Goal: Information Seeking & Learning: Learn about a topic

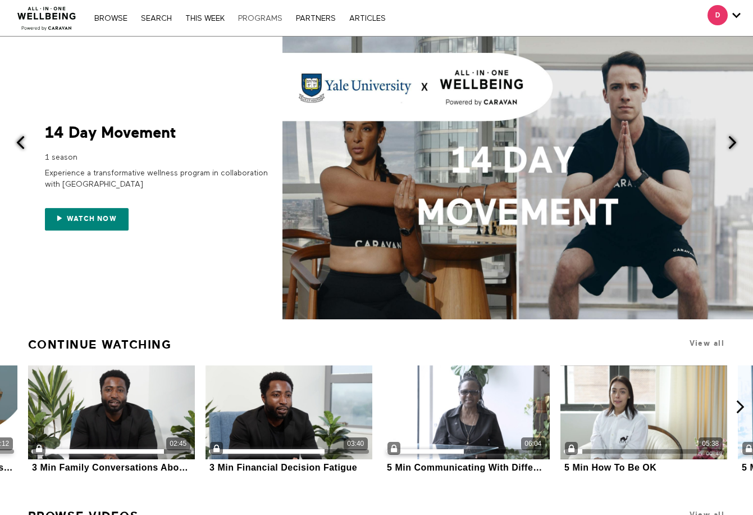
click at [261, 17] on link "PROGRAMS" at bounding box center [261, 19] width 56 height 8
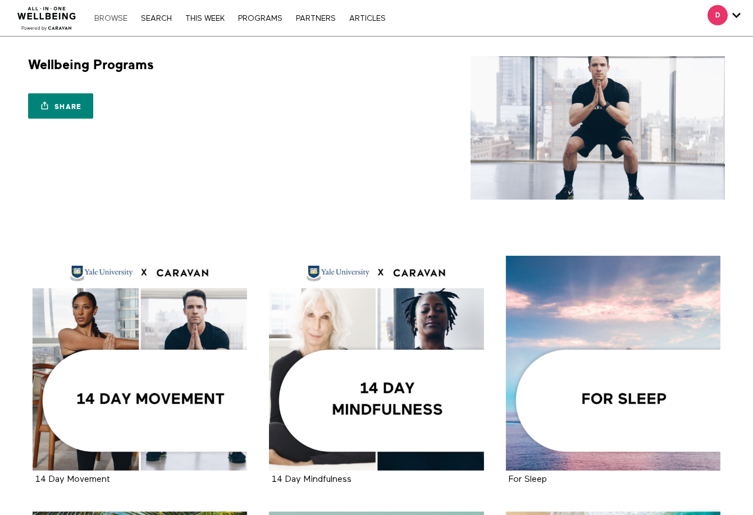
click at [120, 17] on link "Browse" at bounding box center [111, 19] width 44 height 8
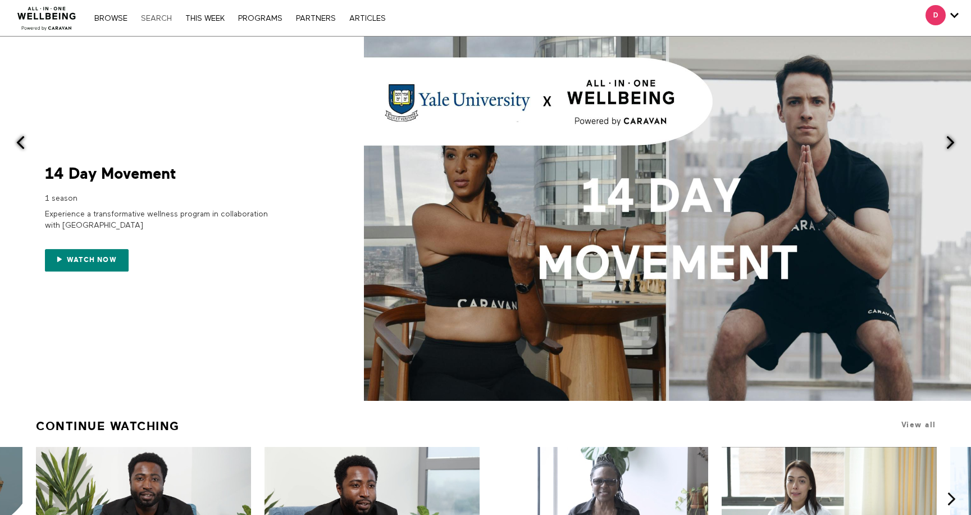
click at [142, 18] on link "Search" at bounding box center [156, 19] width 42 height 8
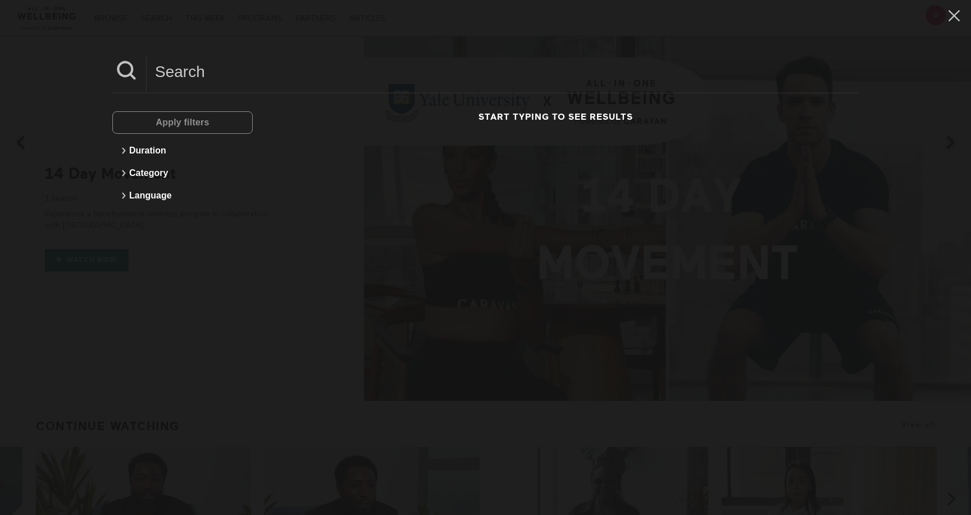
click at [189, 74] on input at bounding box center [503, 71] width 712 height 31
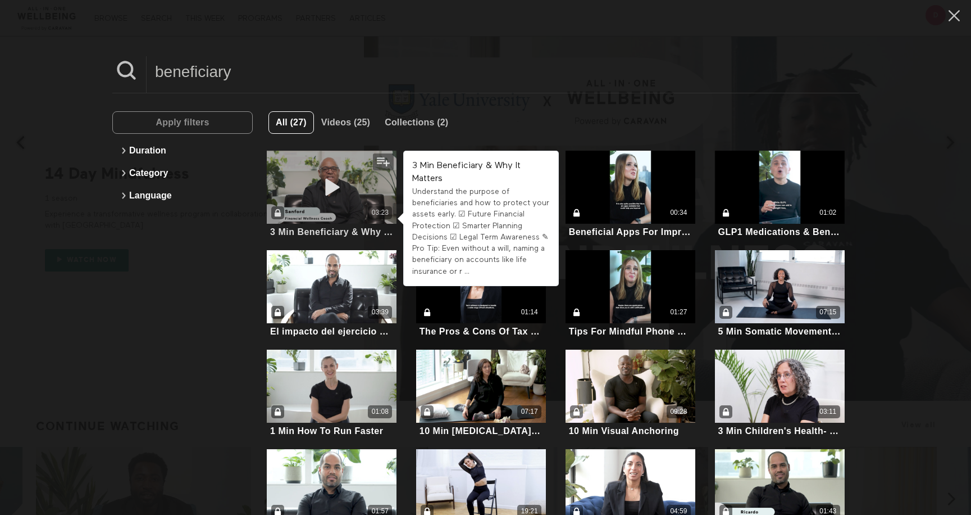
click at [343, 201] on div "03:23" at bounding box center [332, 187] width 130 height 73
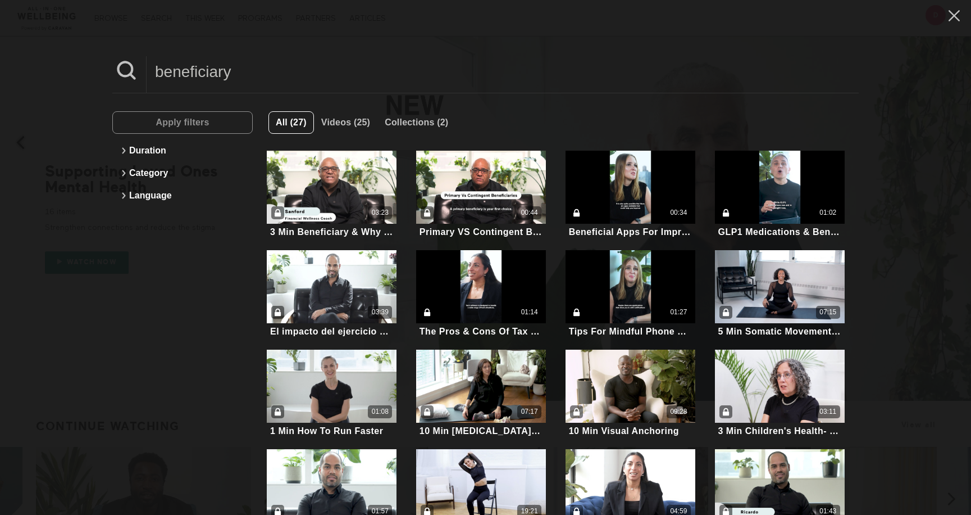
click at [284, 75] on input "beneficiary" at bounding box center [503, 71] width 712 height 31
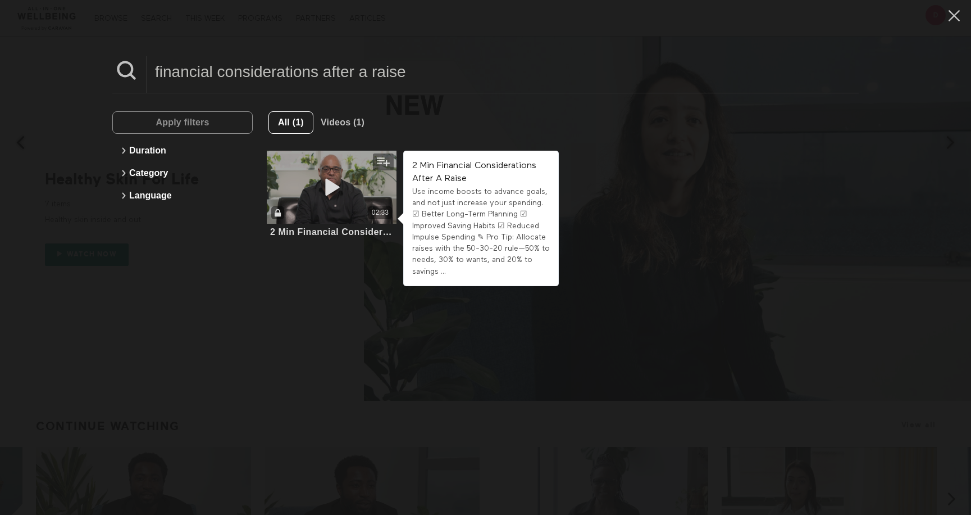
click at [331, 201] on div "02:33" at bounding box center [332, 187] width 130 height 73
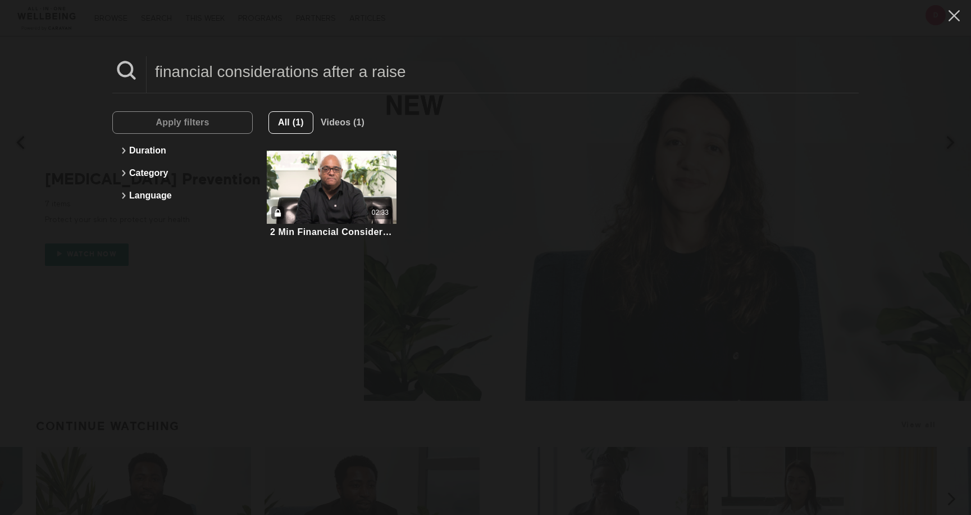
click at [231, 72] on input "financial considerations after a raise" at bounding box center [503, 71] width 712 height 31
paste input "https://carebridge-wellbeing.vids.io/videos/069bd8b71210e5c58c/financial-consid…"
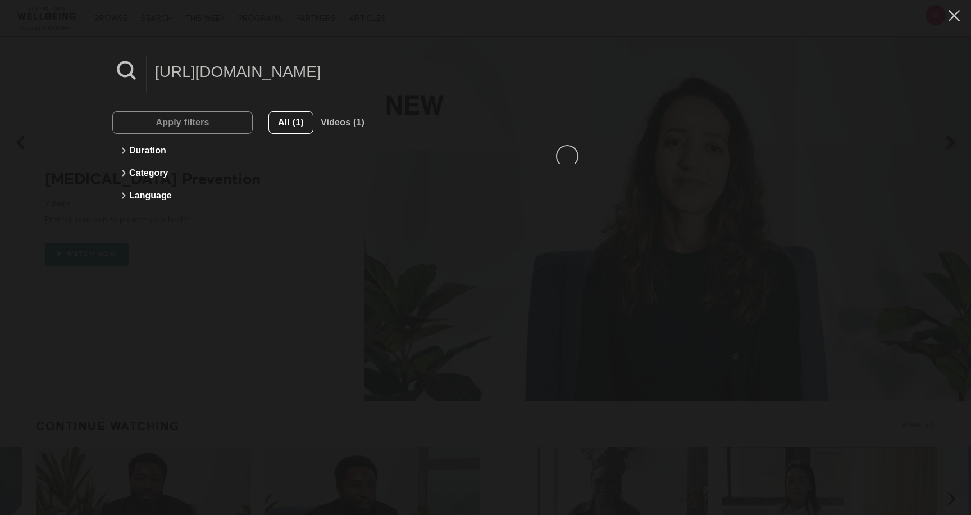
scroll to position [0, 15]
click at [217, 71] on input "https://carebridge-wellbeing.vids.io/videos/069bd8b71210e5c58c/financial-consid…" at bounding box center [503, 71] width 712 height 31
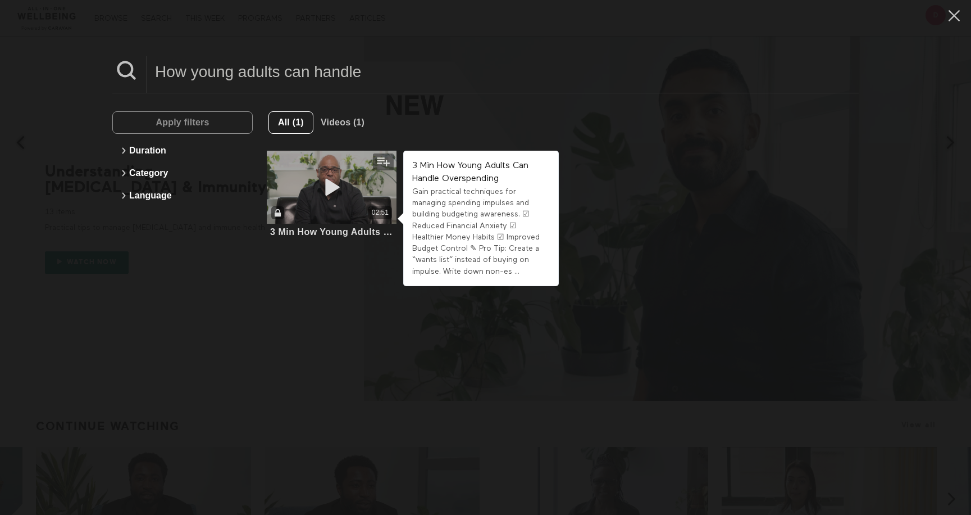
click at [322, 199] on div "02:51" at bounding box center [332, 187] width 130 height 73
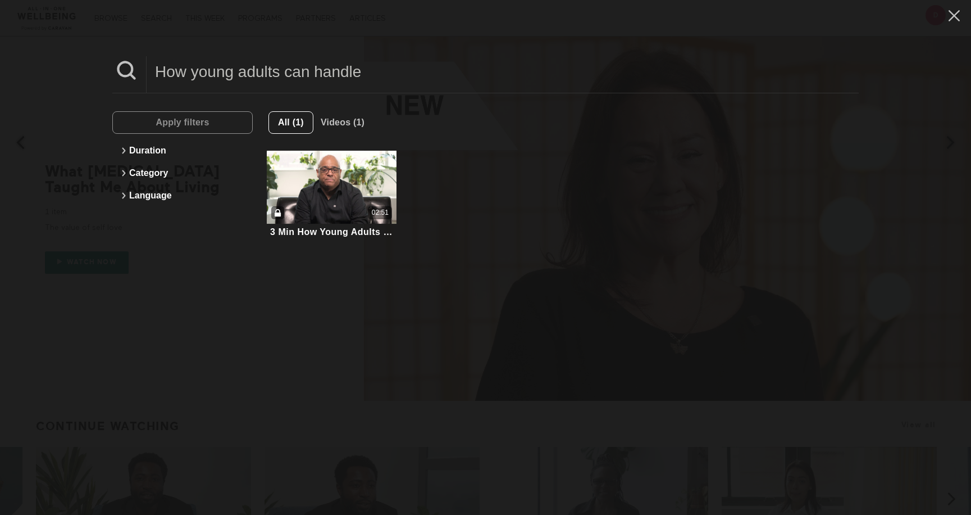
drag, startPoint x: 391, startPoint y: 69, endPoint x: 75, endPoint y: 54, distance: 316.7
click at [75, 54] on div "How young adults can handle Apply filters Duration Category Language All (1) Vi…" at bounding box center [485, 257] width 971 height 515
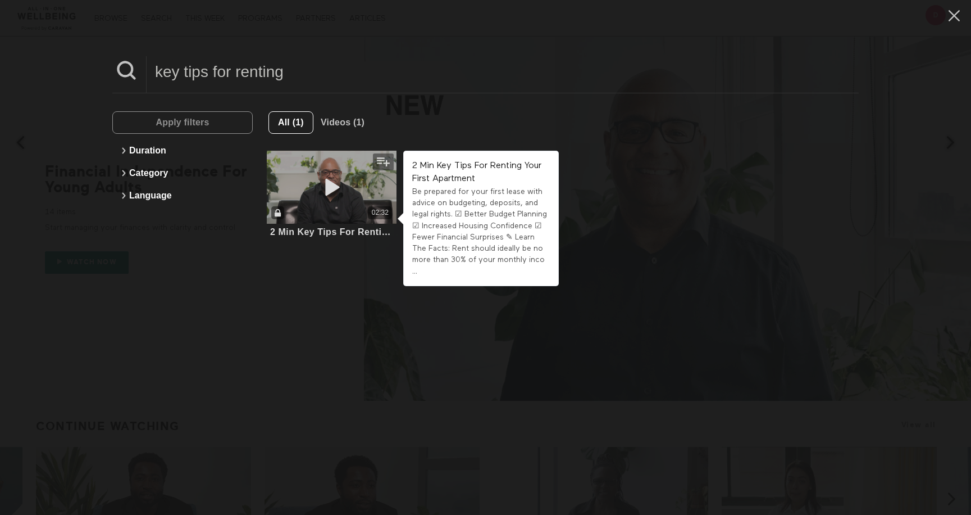
click at [328, 182] on icon at bounding box center [332, 188] width 34 height 20
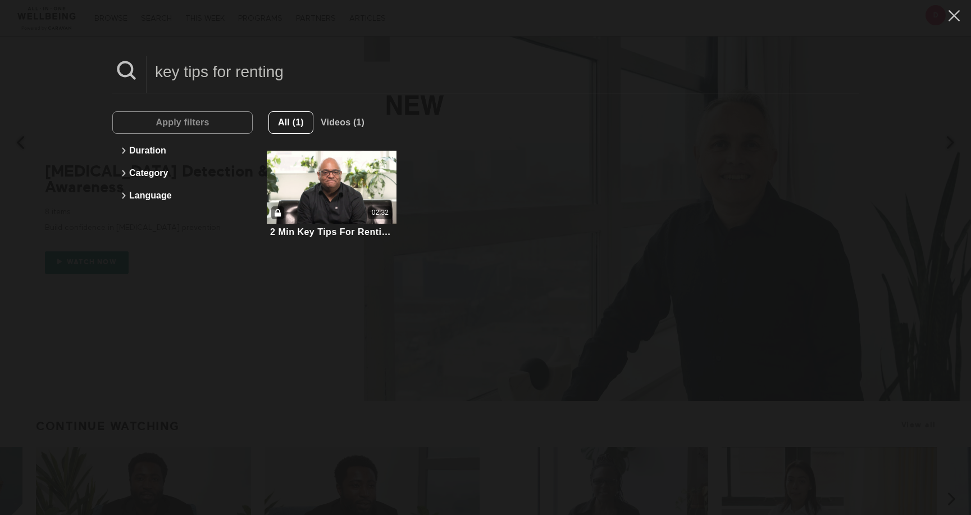
drag, startPoint x: 317, startPoint y: 72, endPoint x: 61, endPoint y: 65, distance: 256.3
click at [61, 65] on div "key tips for renting Apply filters Duration Category Language All (1) Videos (1…" at bounding box center [485, 257] width 971 height 515
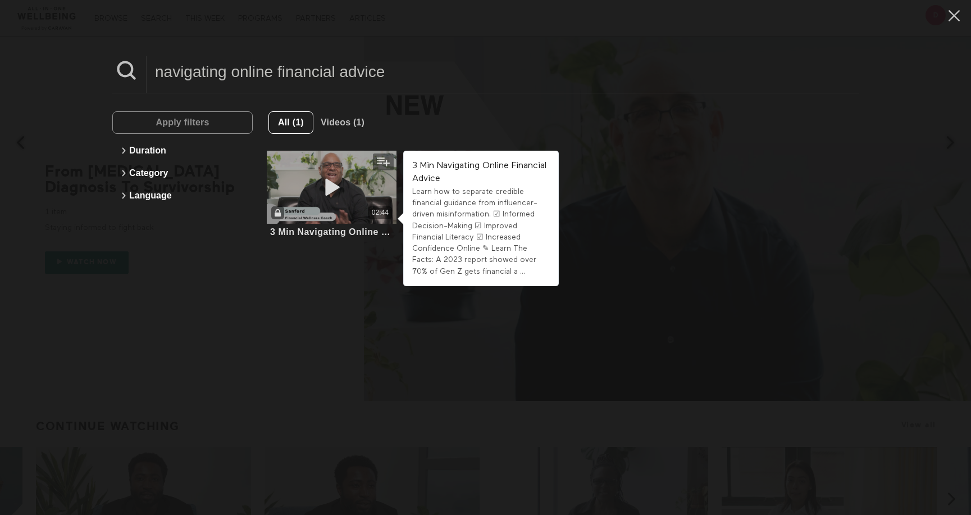
click at [315, 183] on icon at bounding box center [332, 188] width 34 height 20
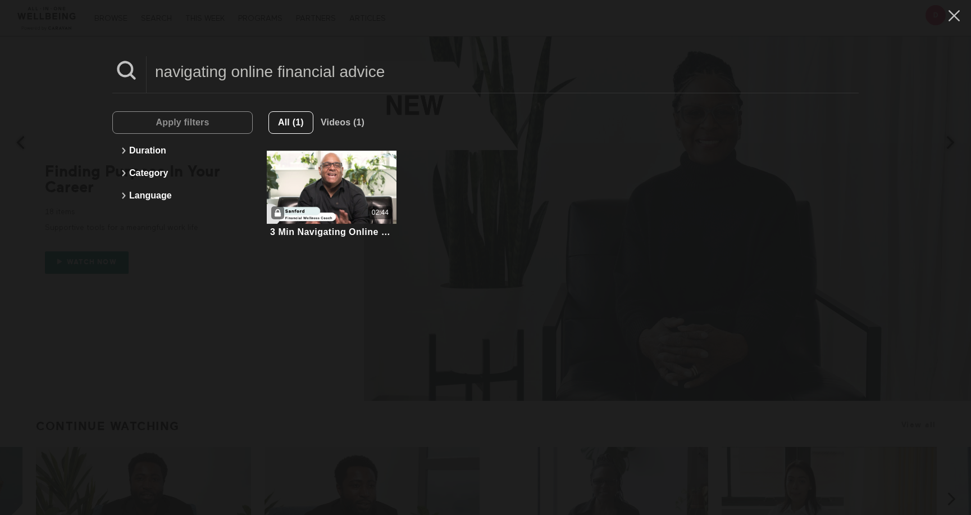
drag, startPoint x: 411, startPoint y: 76, endPoint x: 143, endPoint y: 69, distance: 268.6
click at [143, 69] on div "navigating online financial advice" at bounding box center [485, 74] width 747 height 37
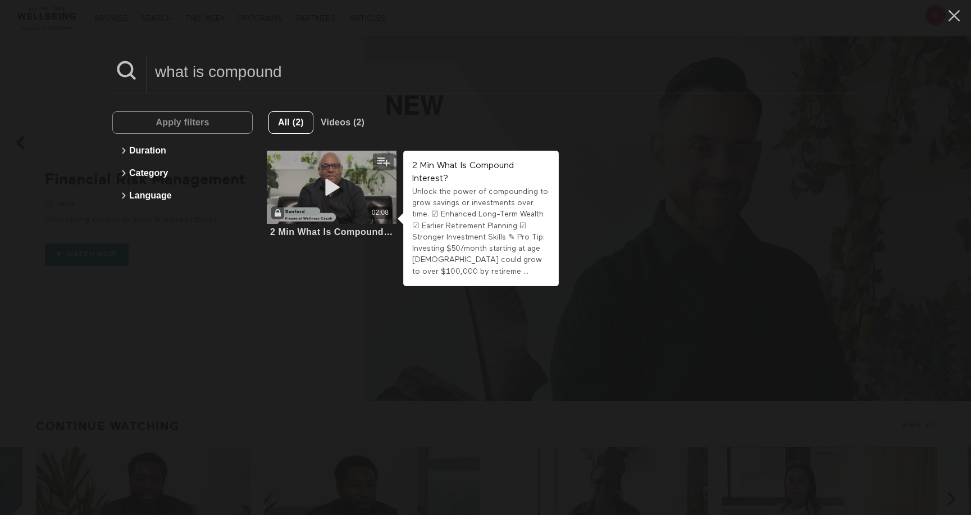
click at [340, 171] on div "02:08" at bounding box center [332, 187] width 130 height 73
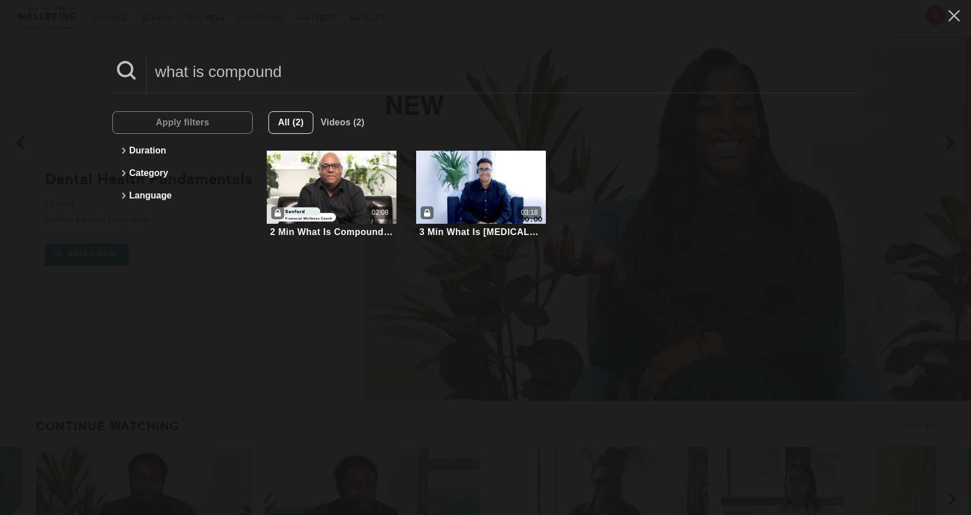
drag, startPoint x: 292, startPoint y: 71, endPoint x: 212, endPoint y: 71, distance: 80.3
click at [212, 71] on input "what is compound" at bounding box center [503, 71] width 712 height 31
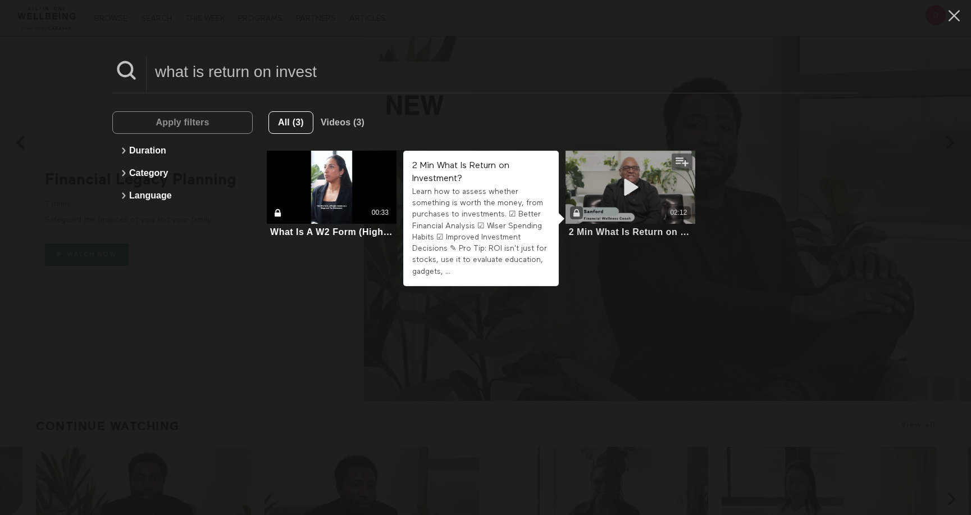
click at [602, 189] on div "02:12" at bounding box center [631, 187] width 130 height 73
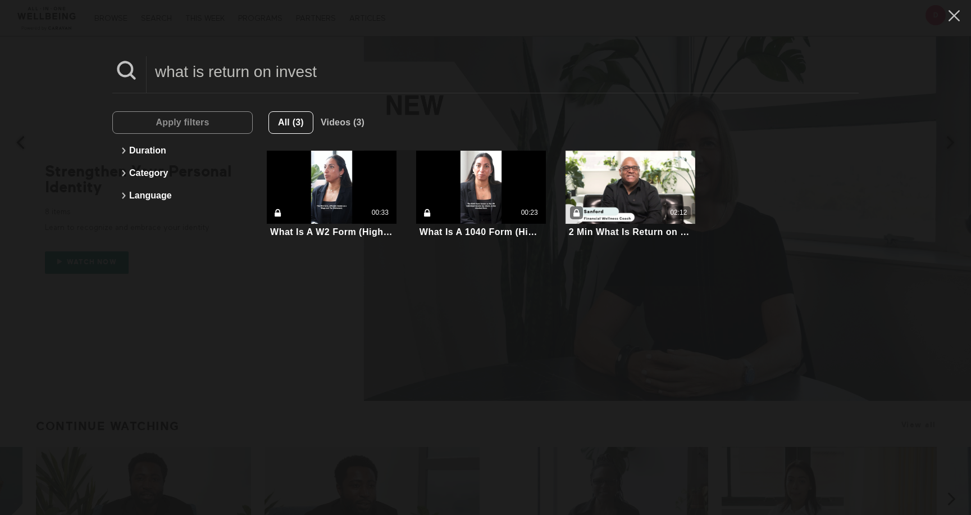
drag, startPoint x: 339, startPoint y: 67, endPoint x: 163, endPoint y: 66, distance: 176.4
click at [163, 66] on input "what is return on invest" at bounding box center [503, 71] width 712 height 31
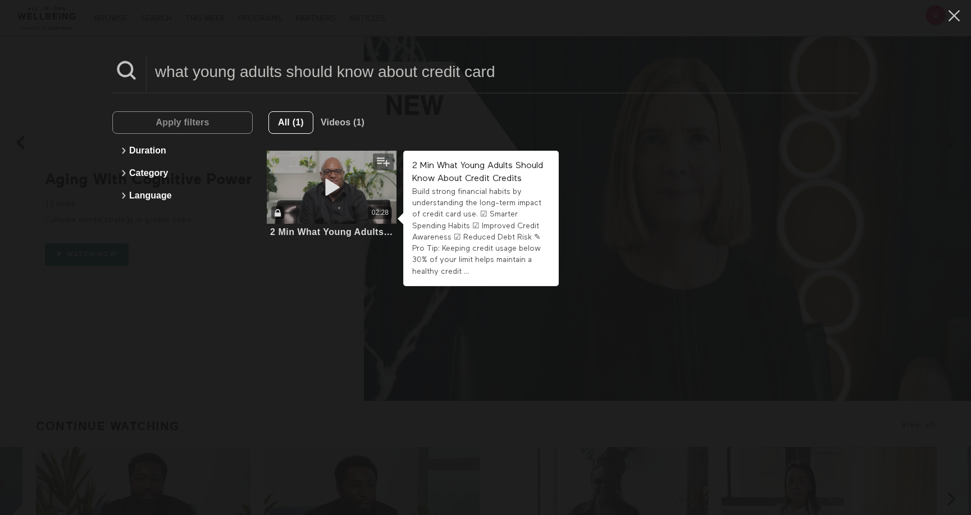
click at [335, 188] on icon at bounding box center [332, 188] width 34 height 20
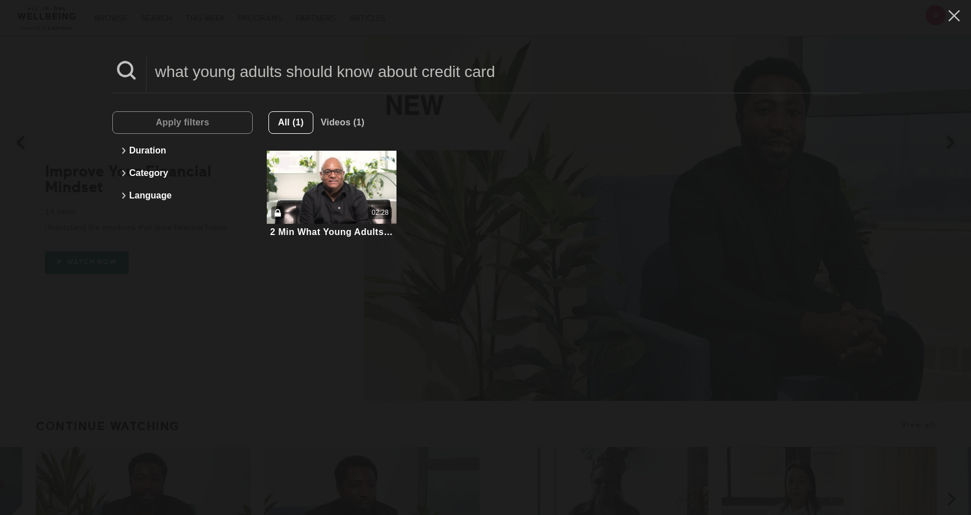
drag, startPoint x: 502, startPoint y: 71, endPoint x: 165, endPoint y: 67, distance: 337.7
click at [165, 67] on input "what young adults should know about credit card" at bounding box center [503, 71] width 712 height 31
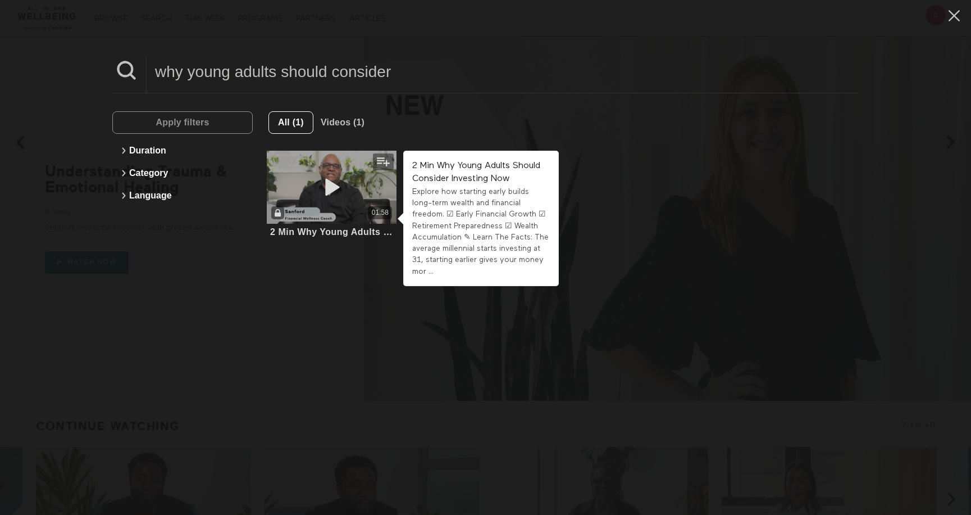
type input "why young adults should consider"
click at [322, 184] on icon at bounding box center [332, 188] width 34 height 20
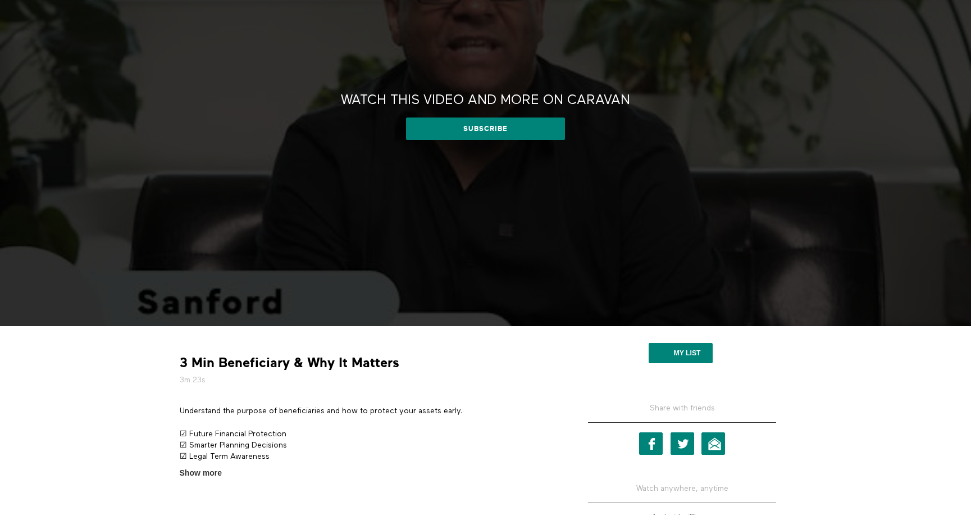
scroll to position [225, 0]
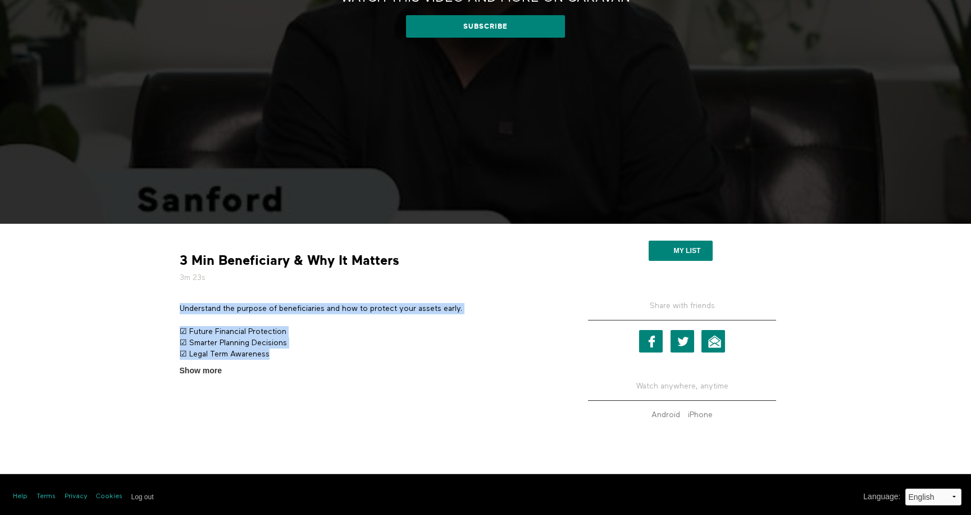
drag, startPoint x: 180, startPoint y: 308, endPoint x: 297, endPoint y: 357, distance: 126.5
click at [297, 357] on div "Understand the purpose of beneficiaries and how to protect your assets early. ☑…" at bounding box center [368, 332] width 376 height 59
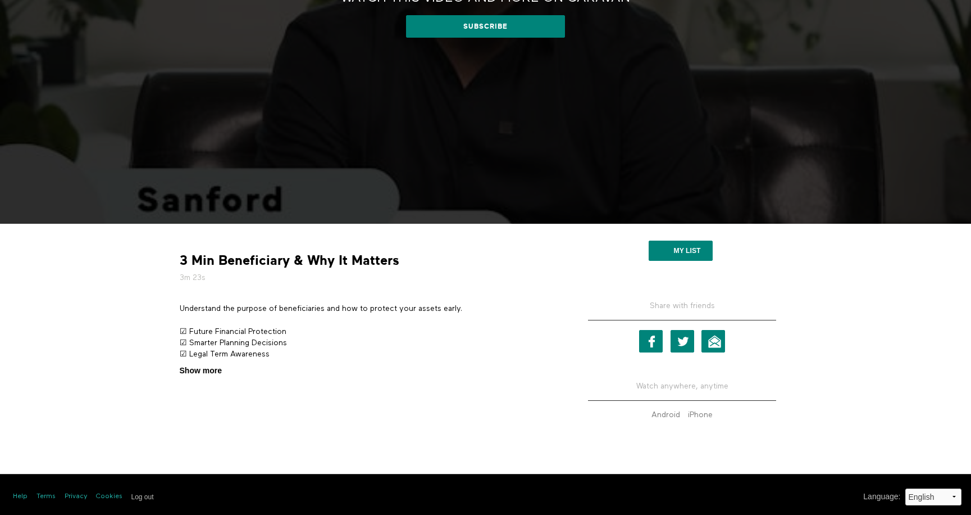
drag, startPoint x: 297, startPoint y: 357, endPoint x: 215, endPoint y: 370, distance: 83.6
click at [215, 370] on span "Show more" at bounding box center [201, 371] width 42 height 12
click at [0, 0] on input "Show more Show less" at bounding box center [0, 0] width 0 height 0
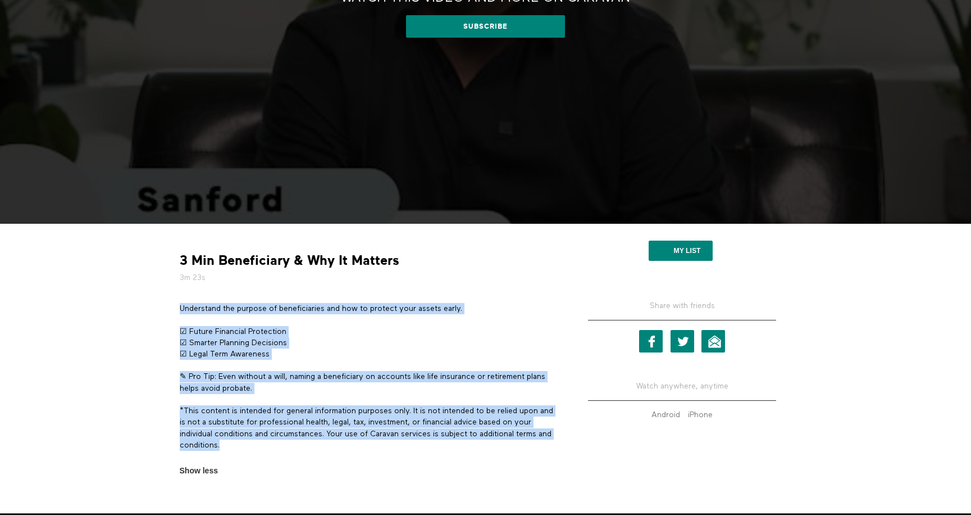
drag, startPoint x: 240, startPoint y: 449, endPoint x: 179, endPoint y: 308, distance: 153.7
click at [180, 308] on div "Understand the purpose of beneficiaries and how to protect your assets early. ☑…" at bounding box center [368, 382] width 376 height 159
copy div "Understand the purpose of beneficiaries and how to protect your assets early. ☑…"
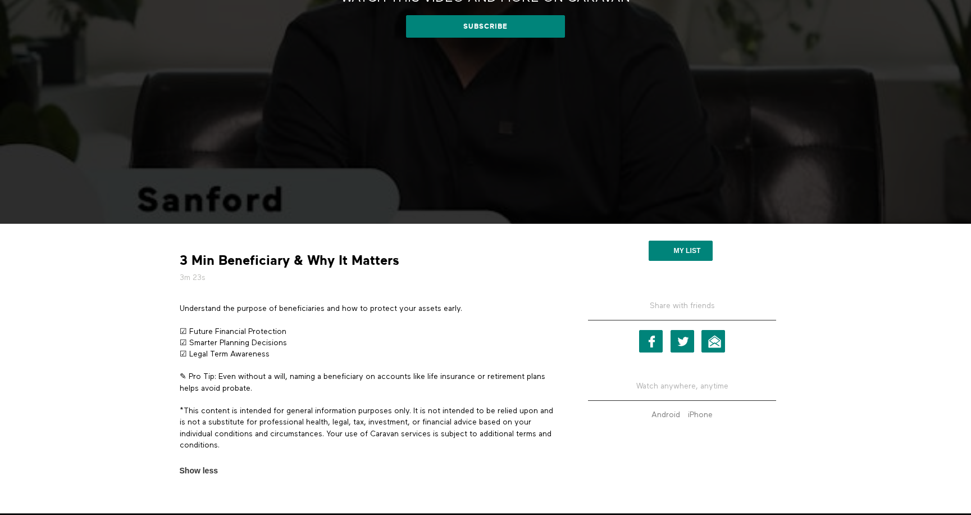
click at [75, 324] on section "3 Min Beneficiary & Why It Matters 3m 23s Understand the purpose of beneficiari…" at bounding box center [485, 368] width 971 height 289
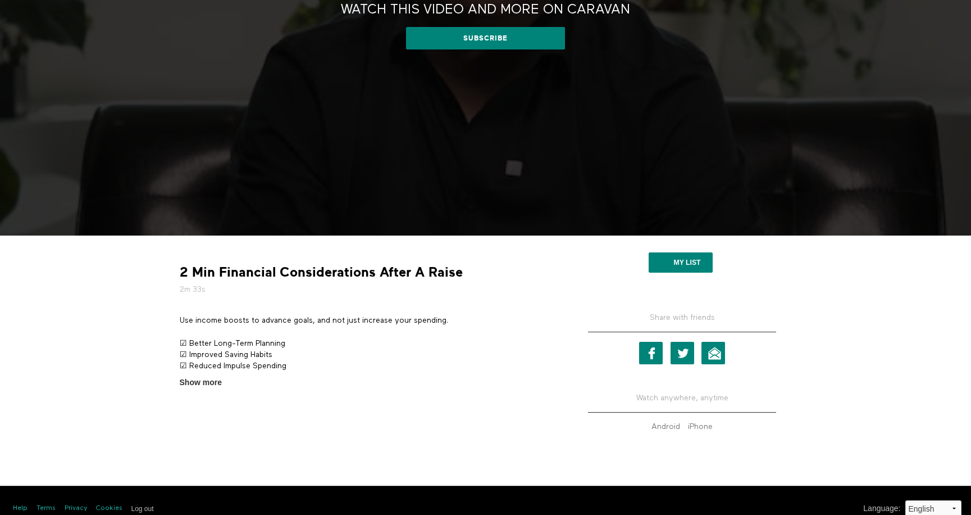
scroll to position [229, 0]
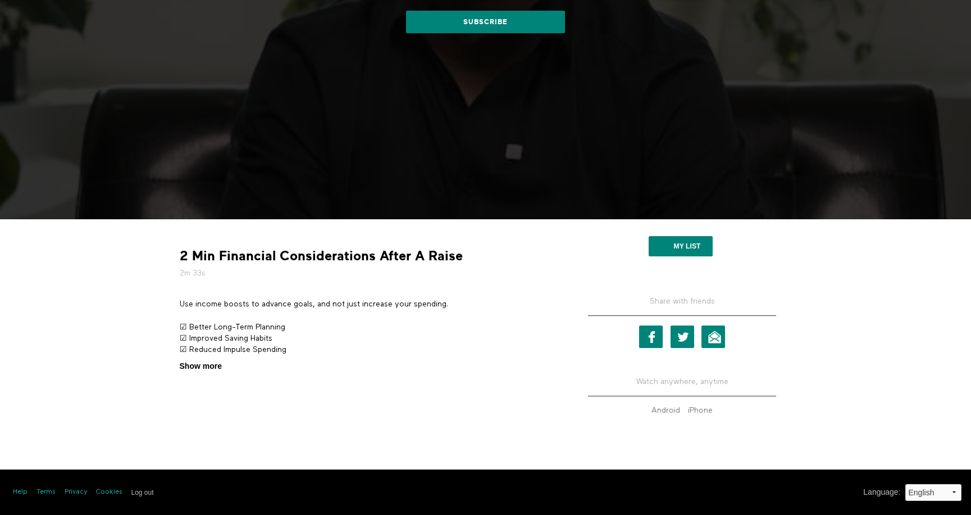
click at [203, 366] on span "Show more" at bounding box center [201, 366] width 42 height 12
click at [0, 0] on input "Show more Show less" at bounding box center [0, 0] width 0 height 0
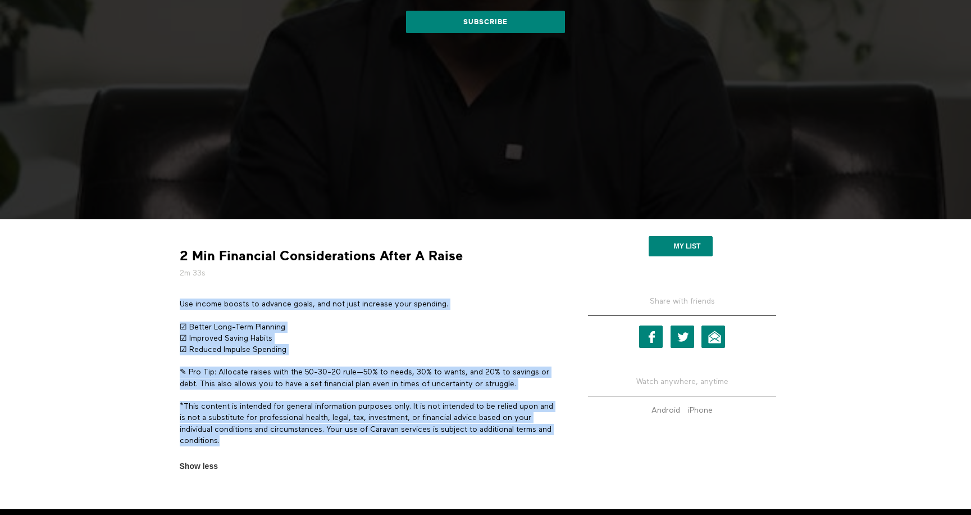
drag, startPoint x: 235, startPoint y: 442, endPoint x: 178, endPoint y: 299, distance: 153.8
click at [178, 299] on section "Use income boosts to advance goals, and not just increase your spending. ☑ Bett…" at bounding box center [367, 385] width 385 height 174
drag, startPoint x: 178, startPoint y: 299, endPoint x: 208, endPoint y: 302, distance: 29.9
copy div "Use income boosts to advance goals, and not just increase your spending. ☑ Bett…"
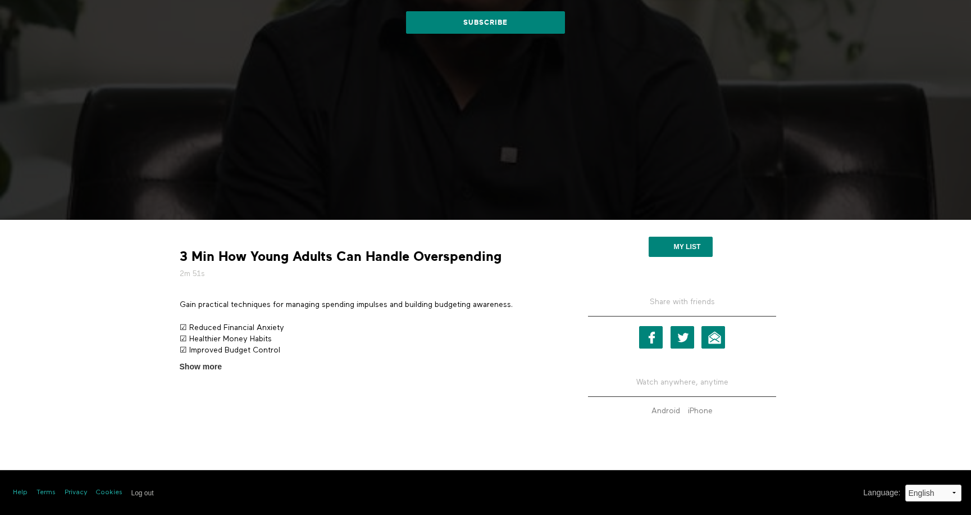
scroll to position [229, 0]
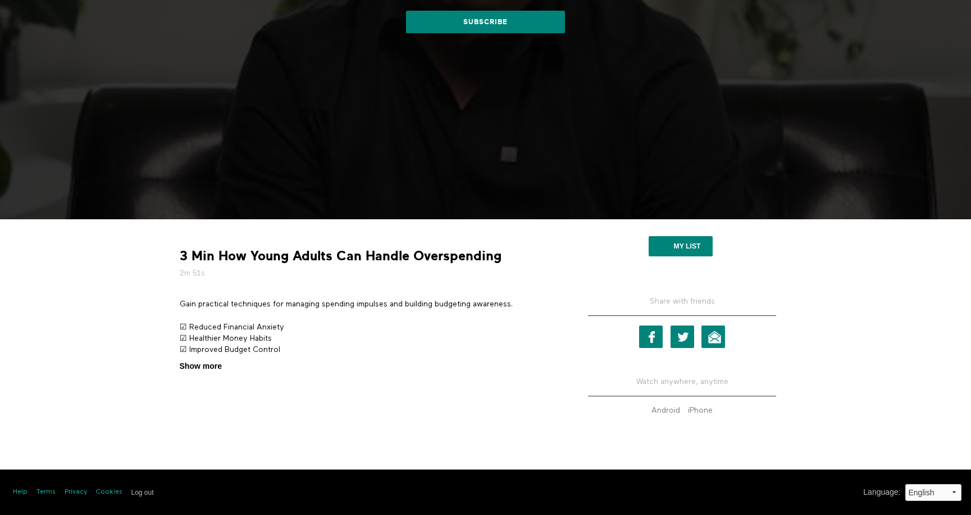
click at [196, 368] on span "Show more" at bounding box center [201, 366] width 42 height 12
click at [0, 0] on input "Show more Show less" at bounding box center [0, 0] width 0 height 0
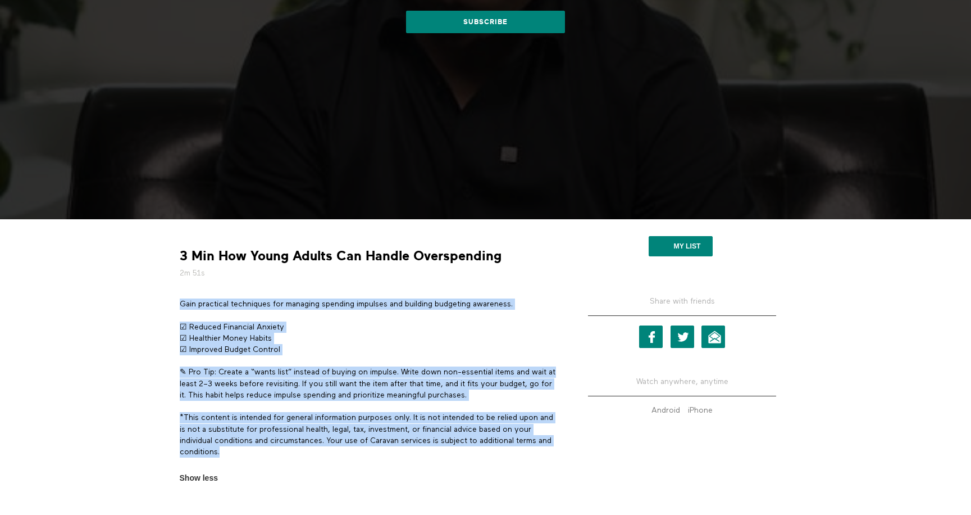
drag, startPoint x: 180, startPoint y: 302, endPoint x: 291, endPoint y: 463, distance: 195.6
click at [291, 463] on div "Gain practical techniques for managing spending impulses and building budgeting…" at bounding box center [368, 383] width 376 height 170
copy div "Gain practical techniques for managing spending impulses and building budgeting…"
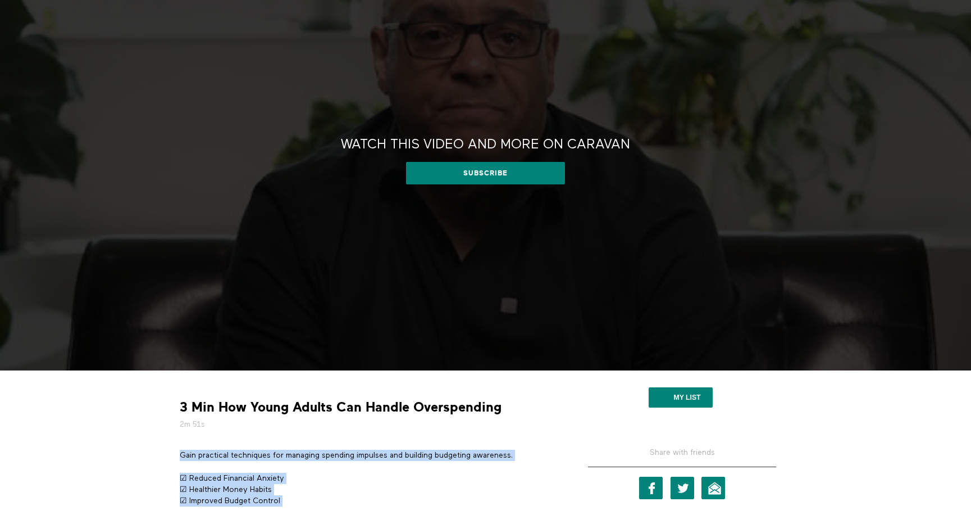
scroll to position [0, 0]
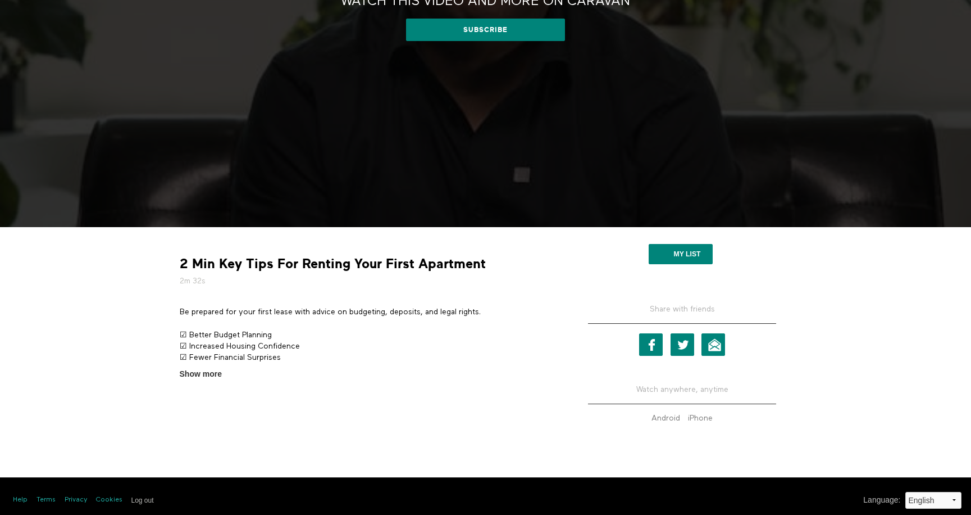
scroll to position [225, 0]
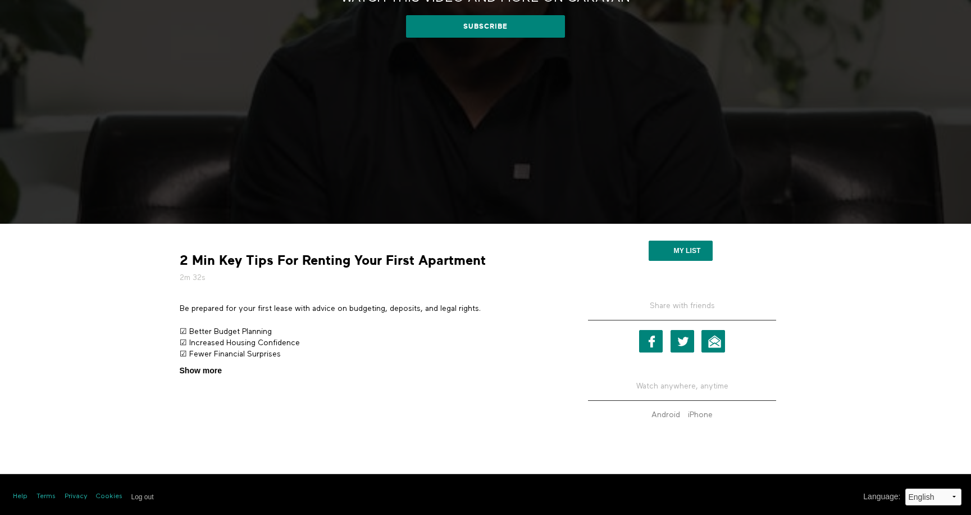
click at [198, 372] on span "Show more" at bounding box center [201, 371] width 42 height 12
click at [0, 0] on input "Show more Show less" at bounding box center [0, 0] width 0 height 0
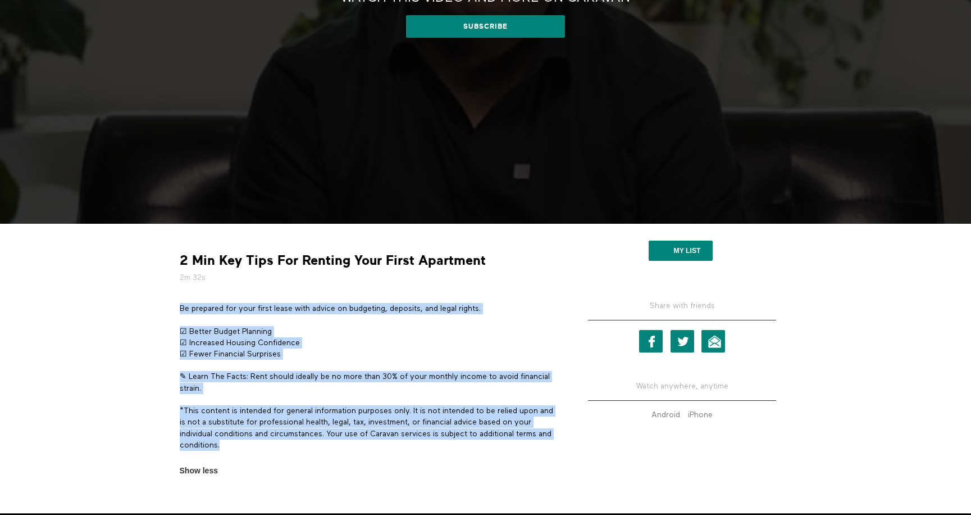
drag, startPoint x: 180, startPoint y: 308, endPoint x: 290, endPoint y: 455, distance: 183.8
click at [290, 455] on div "Be prepared for your first lease with advice on budgeting, deposits, and legal …" at bounding box center [368, 382] width 376 height 159
copy div "Be prepared for your first lease with advice on budgeting, deposits, and legal …"
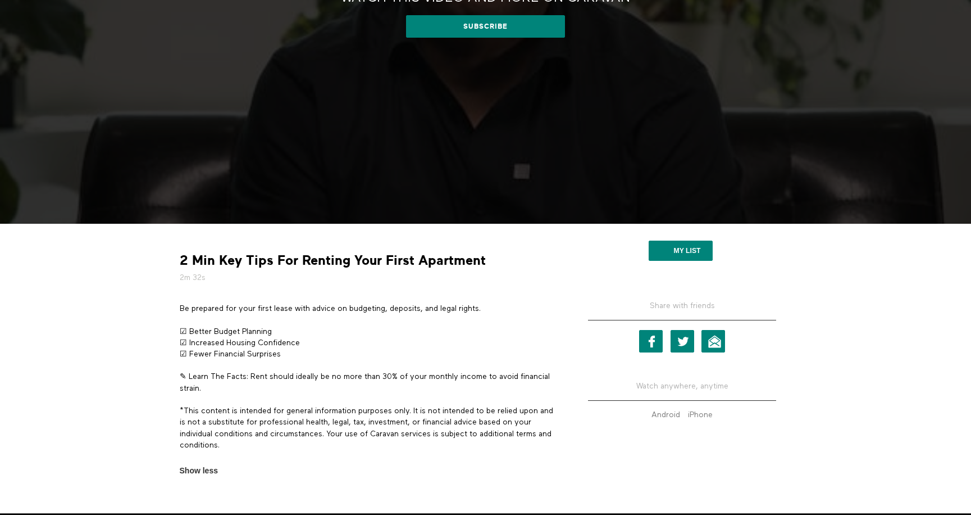
click at [90, 310] on section "2 Min Key Tips For Renting Your First Apartment 2m 32s Be prepared for your fir…" at bounding box center [485, 368] width 971 height 289
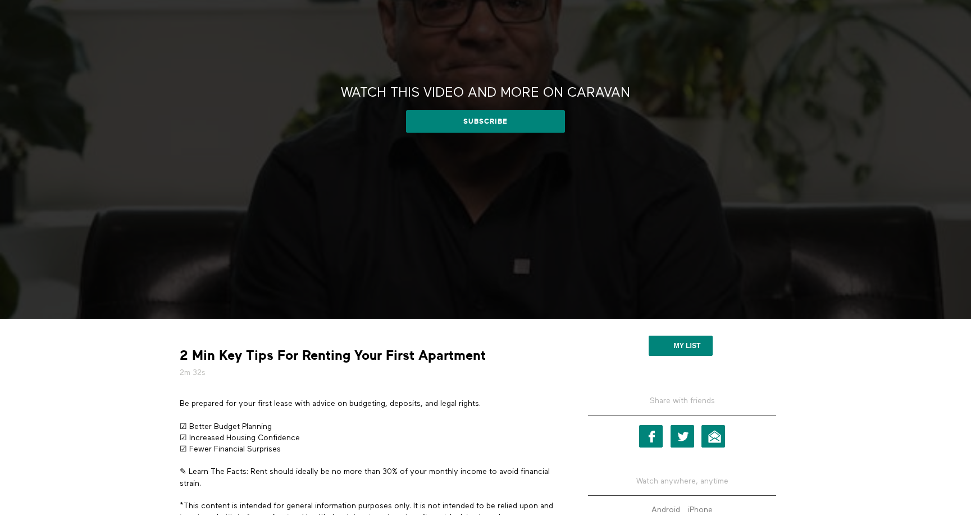
scroll to position [0, 0]
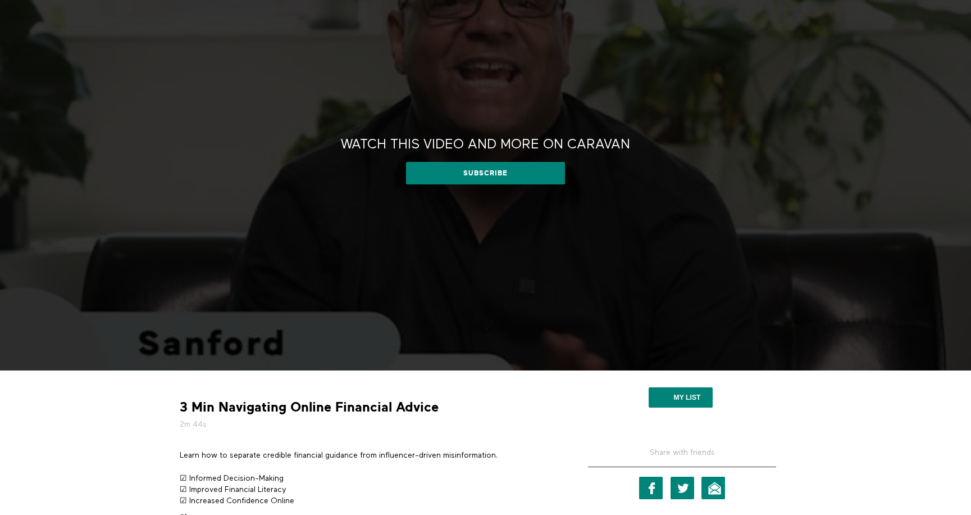
scroll to position [229, 0]
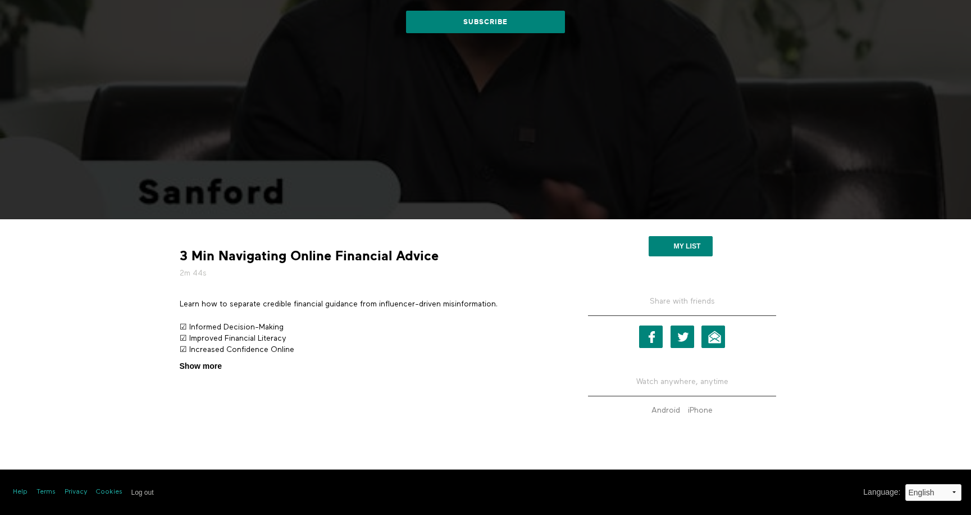
click at [197, 363] on span "Show more" at bounding box center [201, 366] width 42 height 12
click at [0, 0] on input "Show more Show less" at bounding box center [0, 0] width 0 height 0
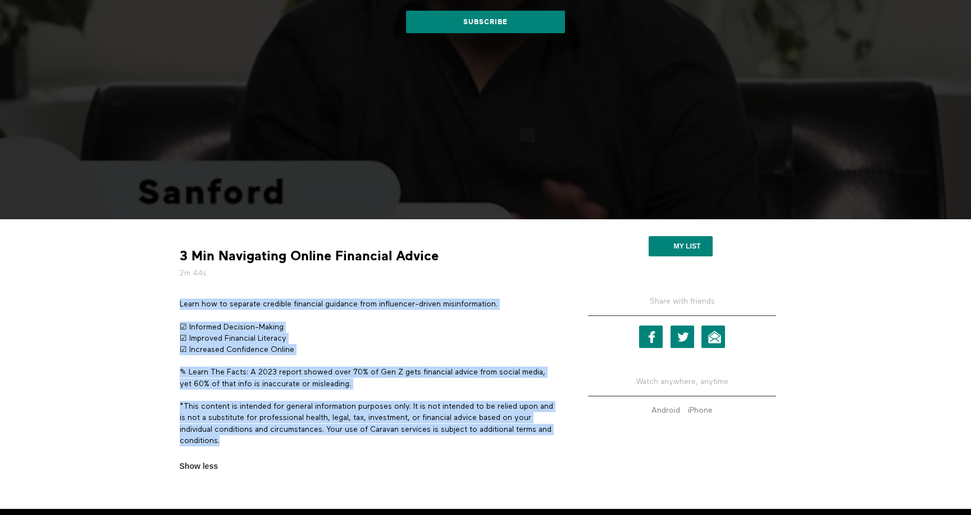
drag, startPoint x: 180, startPoint y: 303, endPoint x: 286, endPoint y: 457, distance: 187.2
click at [286, 457] on div "Learn how to separate credible financial guidance from influencer-driven misinf…" at bounding box center [368, 377] width 376 height 159
copy div "Learn how to separate credible financial guidance from influencer-driven misinf…"
click at [79, 366] on section "3 Min Navigating Online Financial Advice 2m 44s Learn how to separate credible …" at bounding box center [485, 363] width 971 height 289
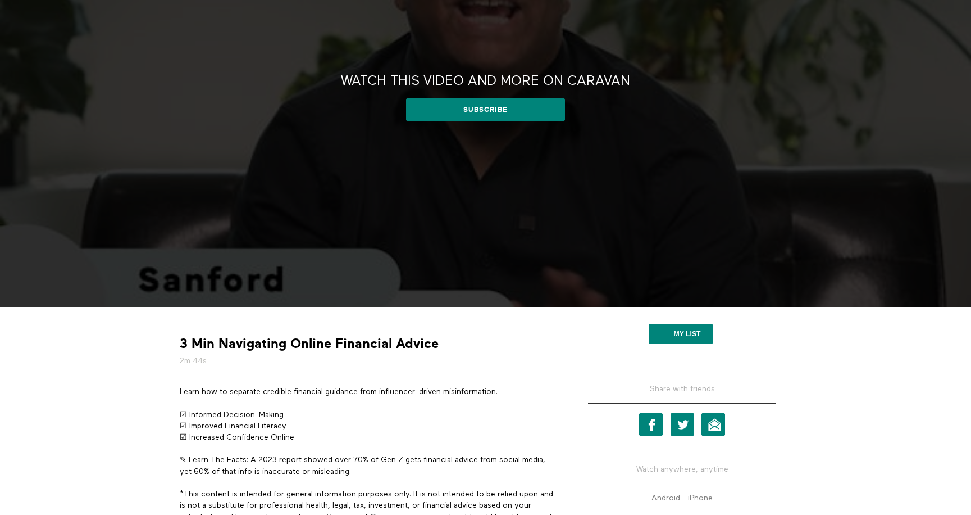
scroll to position [0, 0]
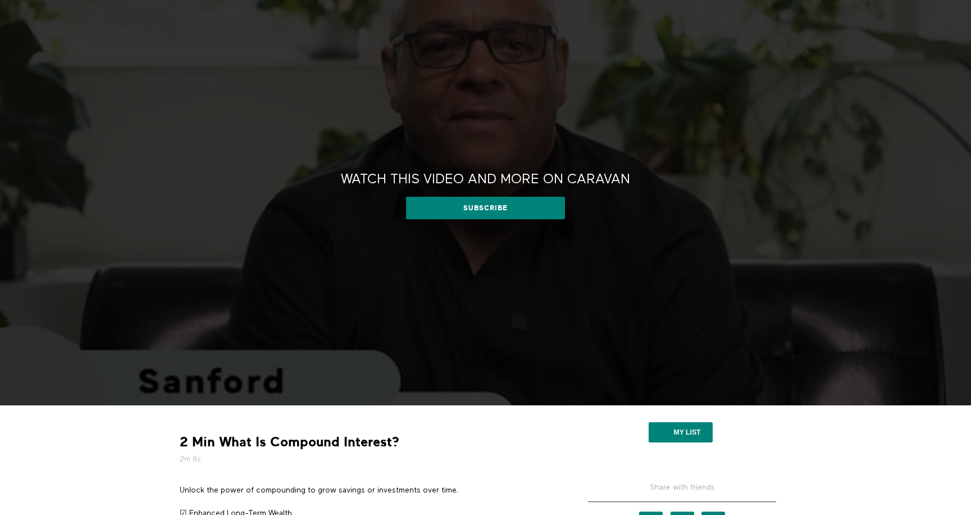
scroll to position [229, 0]
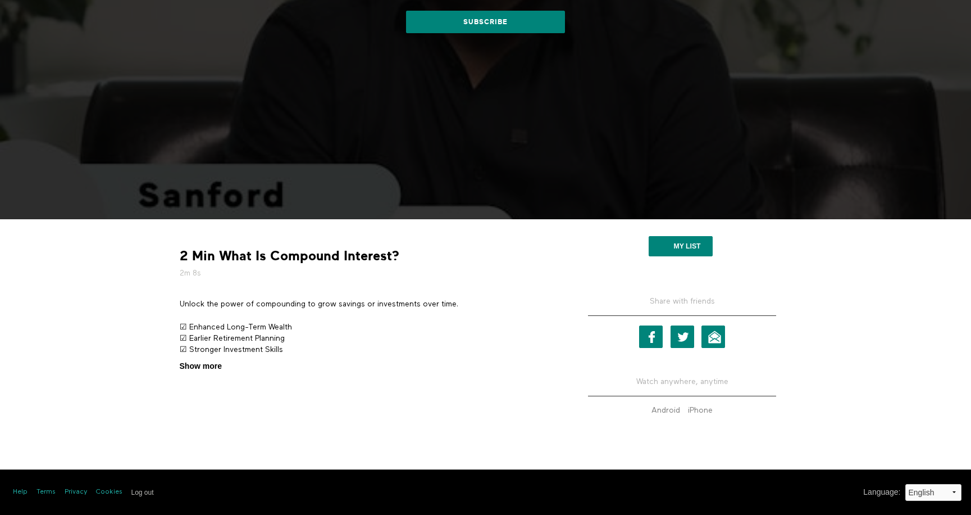
click at [213, 366] on span "Show more" at bounding box center [201, 366] width 42 height 12
click at [0, 0] on input "Show more Show less" at bounding box center [0, 0] width 0 height 0
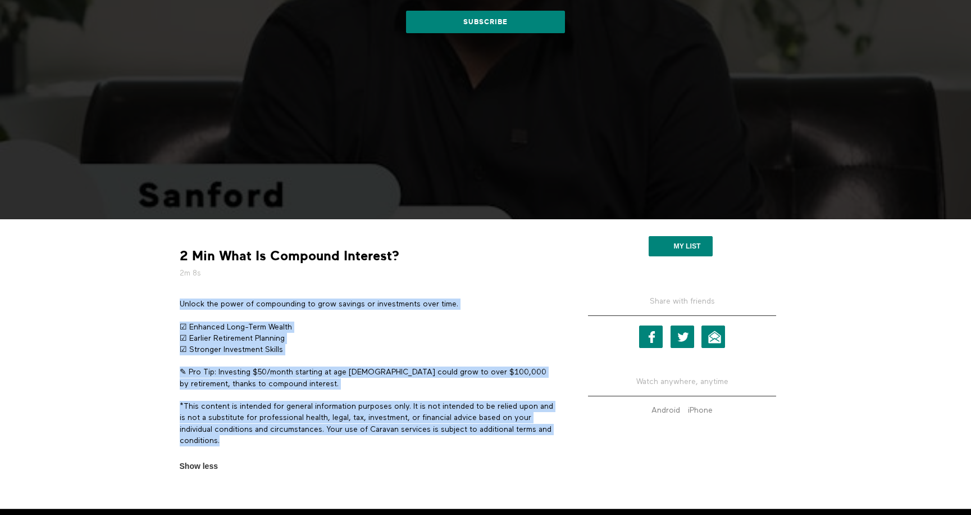
drag, startPoint x: 180, startPoint y: 302, endPoint x: 308, endPoint y: 443, distance: 190.1
click at [308, 443] on div "Unlock the power of compounding to grow savings or investments over time. ☑ Enh…" at bounding box center [368, 377] width 376 height 159
copy div "Unlock the power of compounding to grow savings or investments over time. ☑ Enh…"
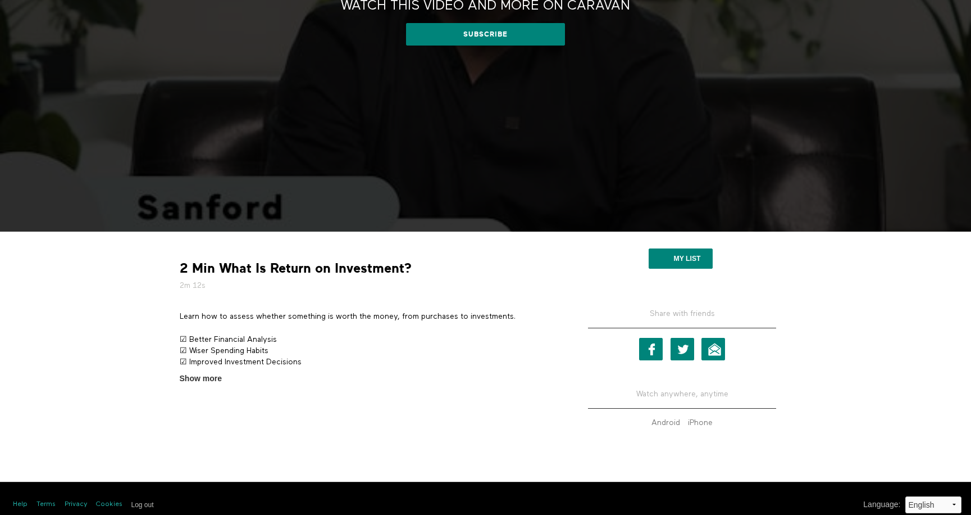
scroll to position [229, 0]
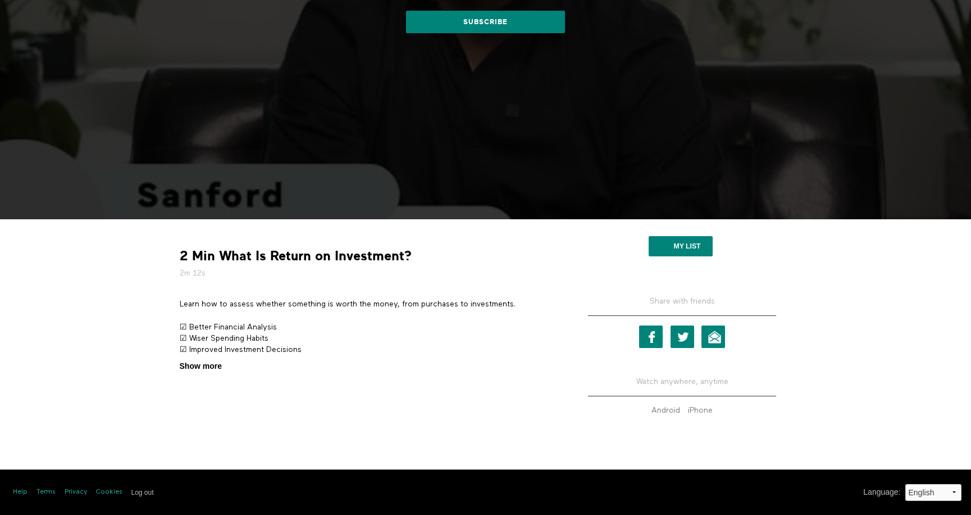
click at [209, 367] on span "Show more" at bounding box center [201, 366] width 42 height 12
click at [0, 0] on input "Show more Show less" at bounding box center [0, 0] width 0 height 0
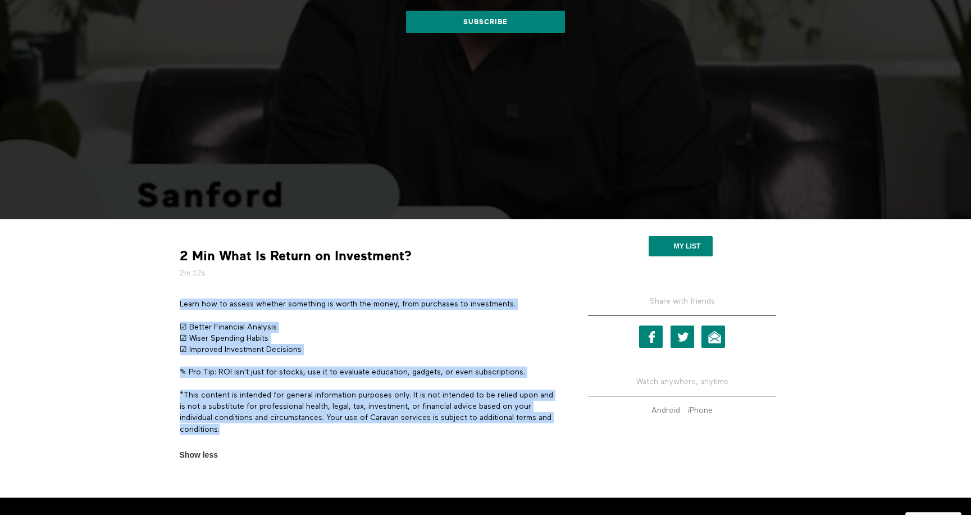
drag, startPoint x: 180, startPoint y: 303, endPoint x: 301, endPoint y: 432, distance: 177.3
click at [301, 432] on div "Learn how to assess whether something is worth the money, from purchases to inv…" at bounding box center [368, 372] width 376 height 148
copy div "Learn how to assess whether something is worth the money, from purchases to inv…"
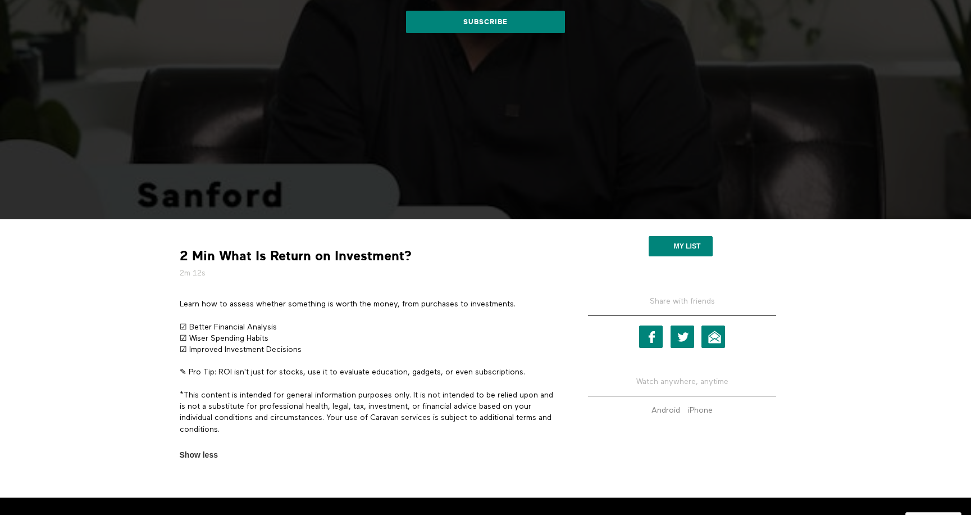
drag, startPoint x: 57, startPoint y: 315, endPoint x: 101, endPoint y: 326, distance: 45.2
click at [57, 315] on section "2 Min What Is Return on Investment? 2m 12s Learn how to assess whether somethin…" at bounding box center [485, 358] width 971 height 278
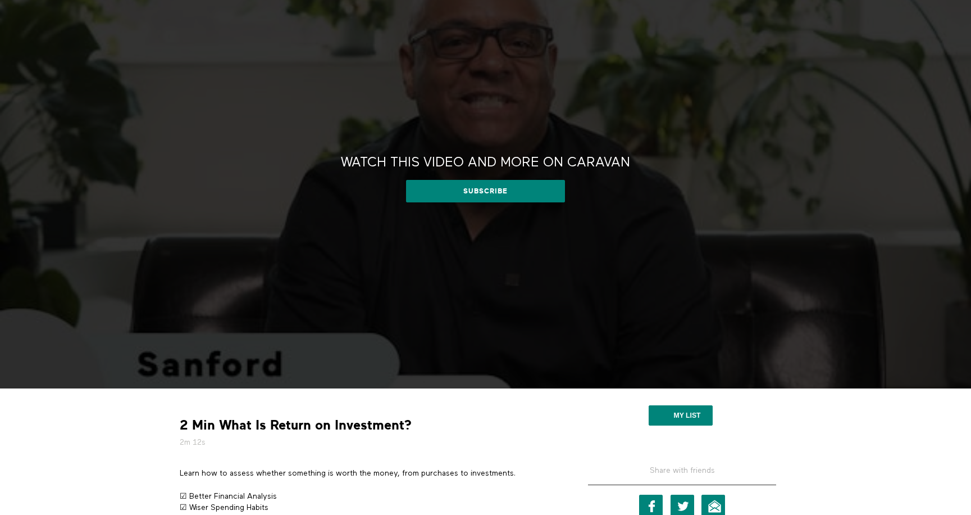
scroll to position [0, 0]
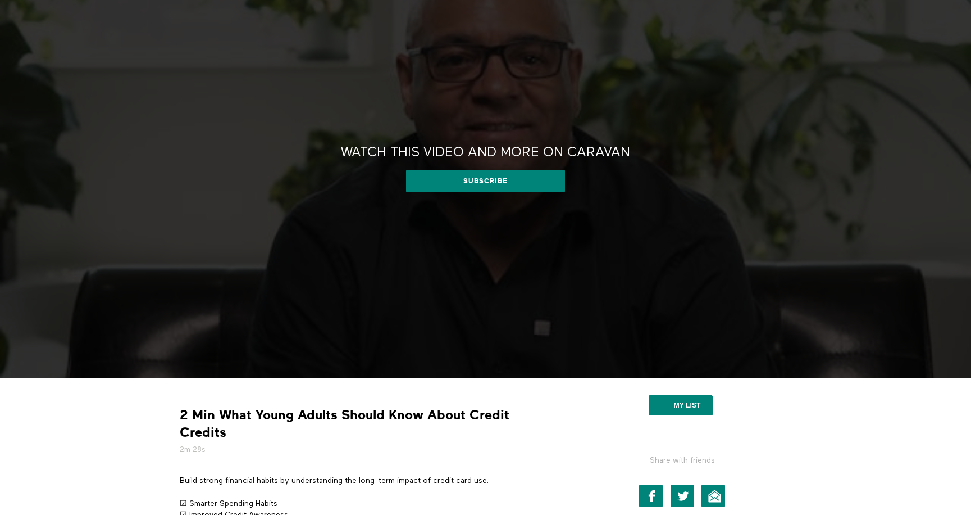
scroll to position [169, 0]
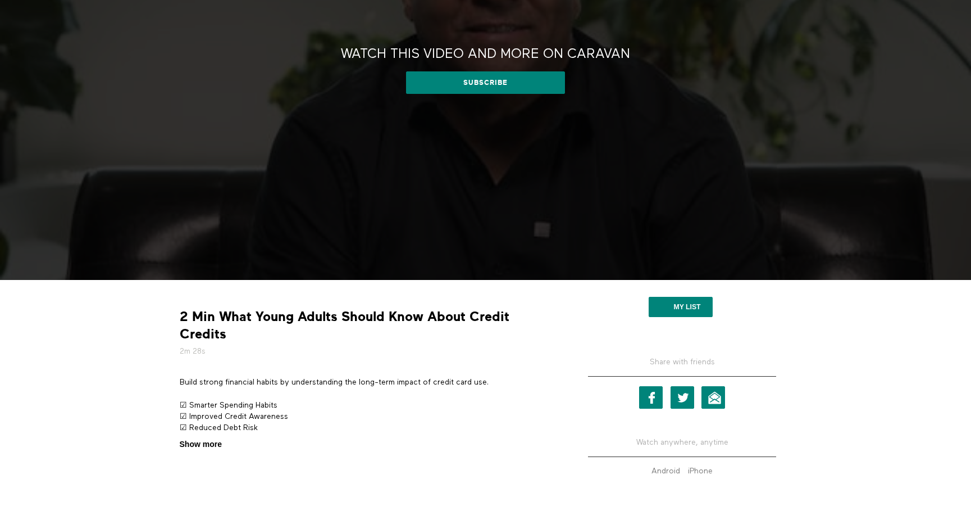
click at [201, 447] on span "Show more" at bounding box center [201, 444] width 42 height 12
click at [0, 0] on input "Show more Show less" at bounding box center [0, 0] width 0 height 0
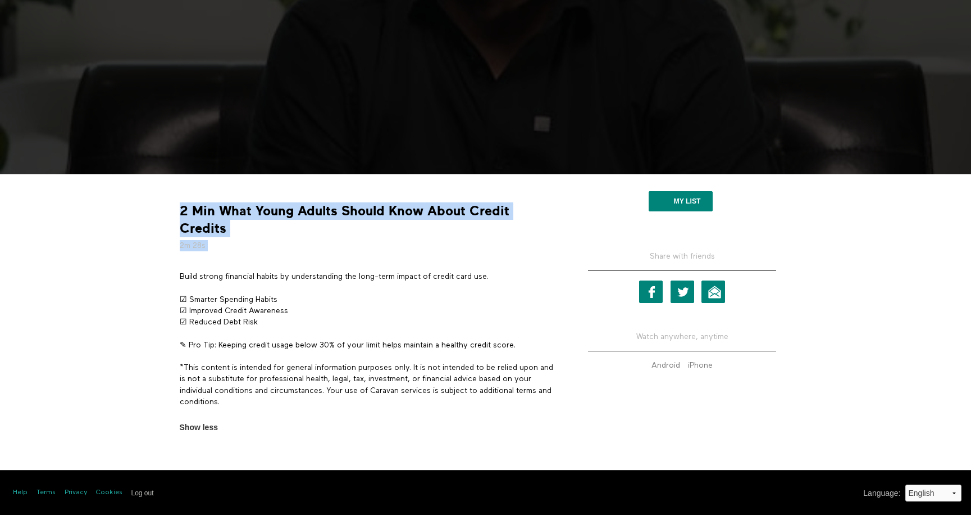
scroll to position [275, 0]
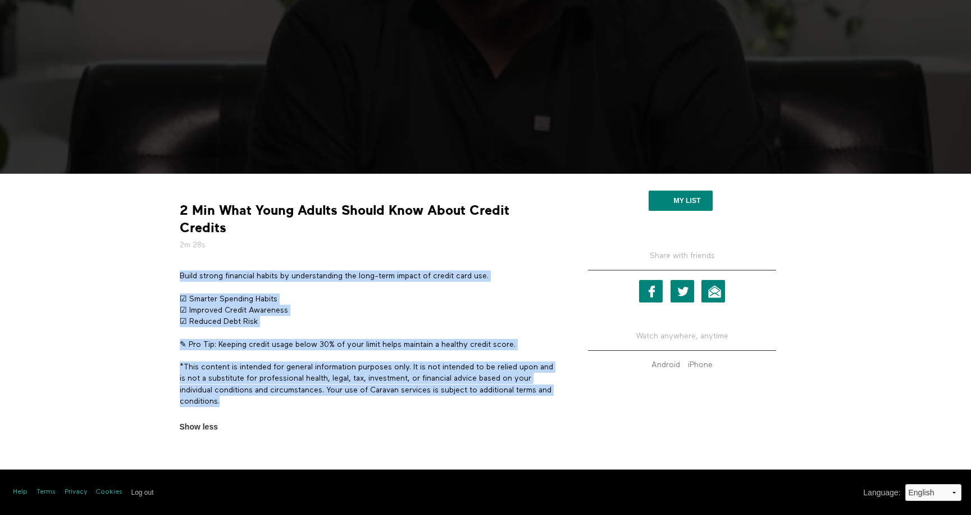
drag, startPoint x: 180, startPoint y: 381, endPoint x: 258, endPoint y: 401, distance: 80.5
click at [258, 401] on div "Build strong financial habits by understanding the long-term impact of credit c…" at bounding box center [368, 344] width 376 height 148
copy div "Build strong financial habits by understanding the long-term impact of credit c…"
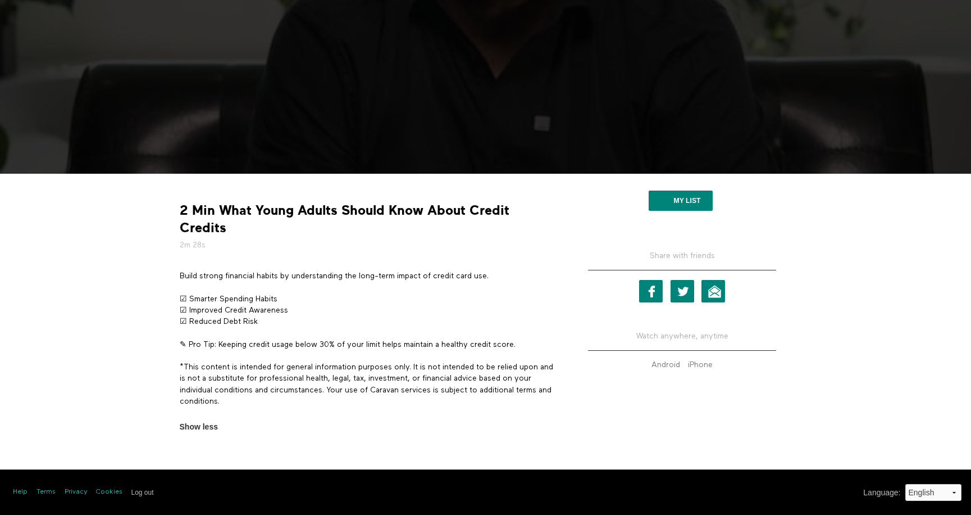
click at [96, 258] on section "2 Min What Young Adults Should Know About Credit Credits 2m 28s Build strong fi…" at bounding box center [485, 322] width 971 height 296
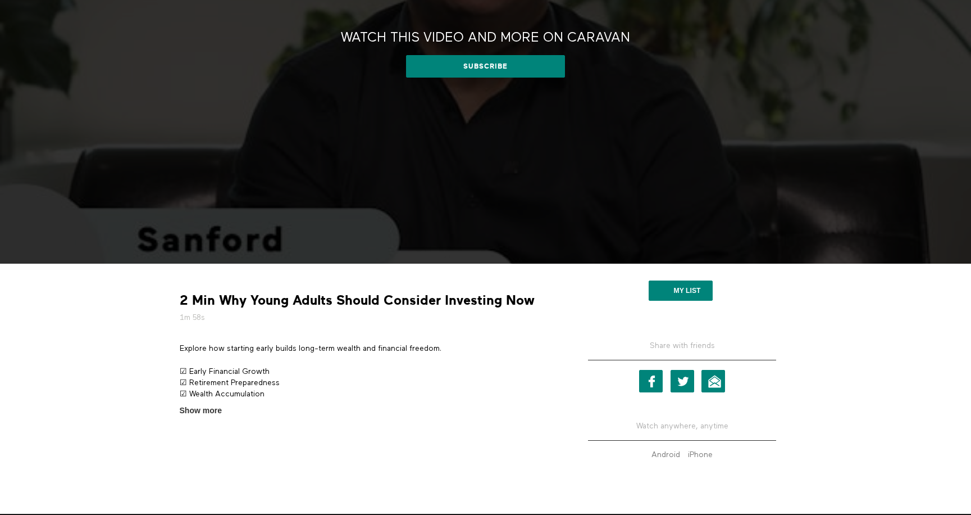
scroll to position [225, 0]
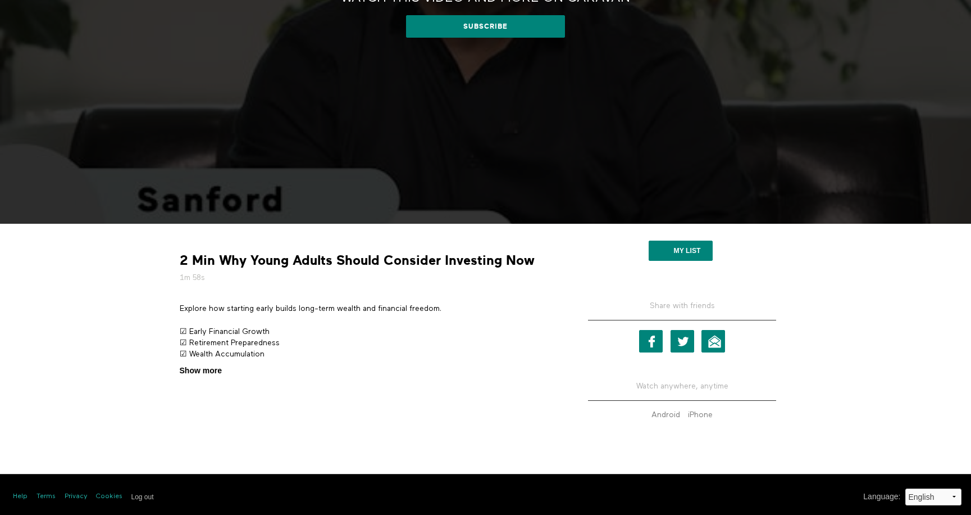
click at [201, 368] on span "Show more" at bounding box center [201, 371] width 42 height 12
click at [0, 0] on input "Show more Show less" at bounding box center [0, 0] width 0 height 0
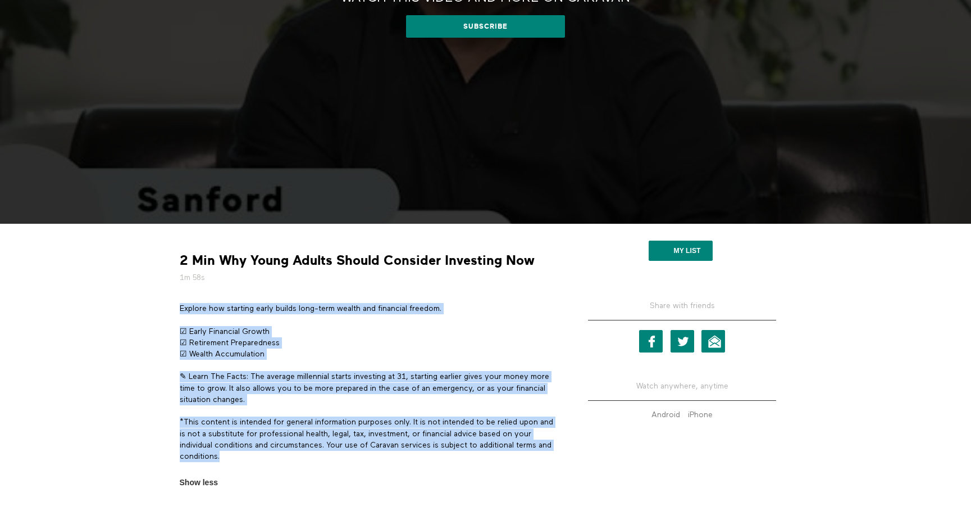
drag, startPoint x: 180, startPoint y: 308, endPoint x: 313, endPoint y: 458, distance: 200.6
click at [313, 458] on div "Explore how starting early builds long-term wealth and financial freedom. ☑ Ear…" at bounding box center [368, 388] width 376 height 170
copy div "Explore how starting early builds long-term wealth and financial freedom. ☑ Ear…"
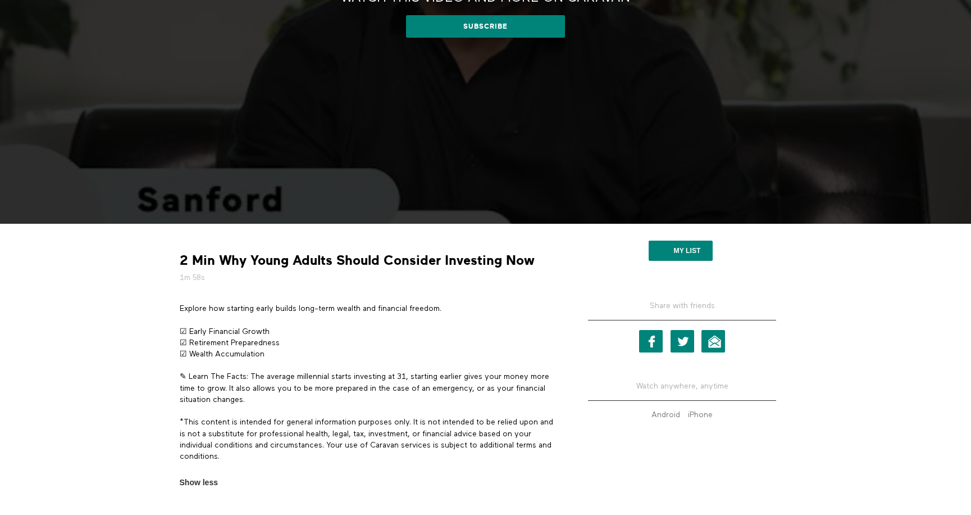
click at [56, 310] on section "2 Min Why Young Adults Should Consider Investing Now 1m 58s Explore how startin…" at bounding box center [485, 374] width 971 height 301
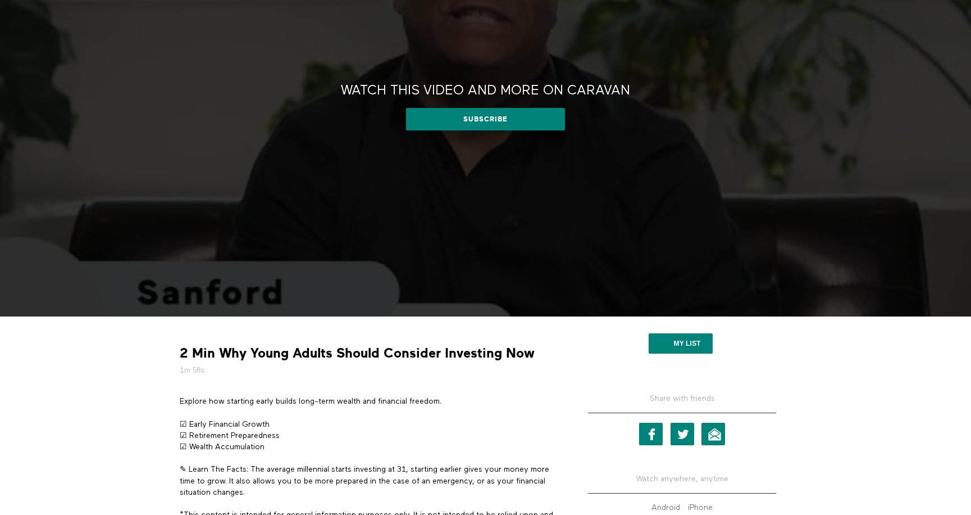
scroll to position [0, 0]
